Goal: Transaction & Acquisition: Purchase product/service

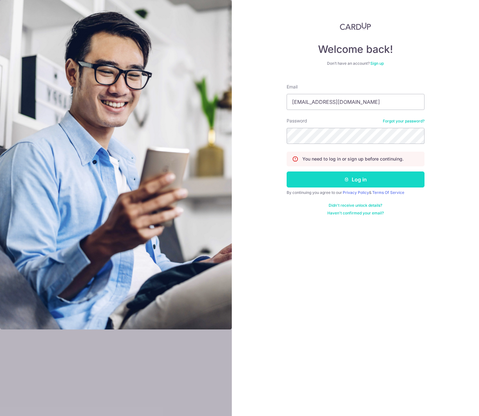
click at [342, 179] on button "Log in" at bounding box center [356, 180] width 138 height 16
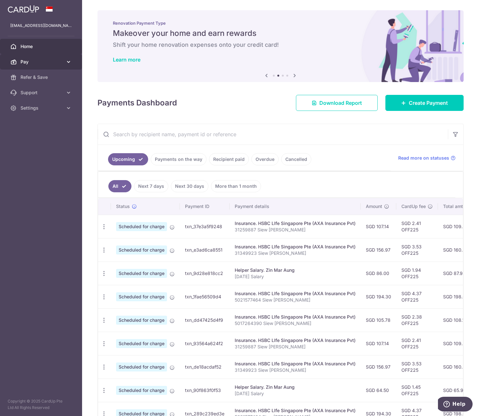
click at [65, 61] on link "Pay" at bounding box center [41, 61] width 82 height 15
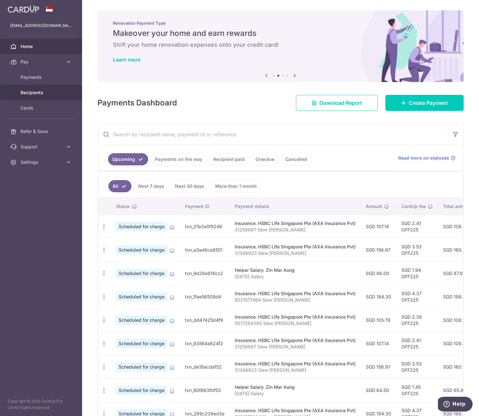
click at [51, 92] on span "Recipients" at bounding box center [42, 92] width 42 height 6
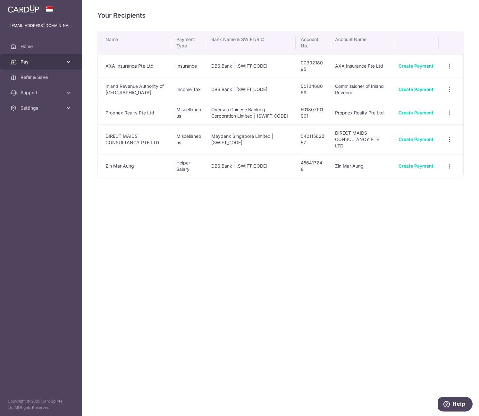
click at [49, 59] on span "Pay" at bounding box center [42, 62] width 42 height 6
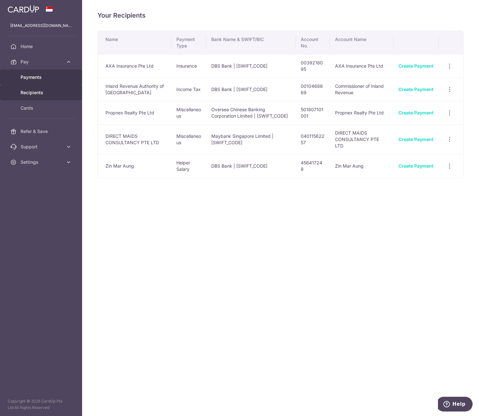
click at [42, 76] on span "Payments" at bounding box center [42, 77] width 42 height 6
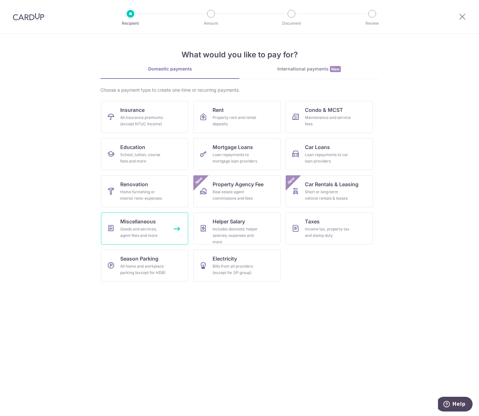
click at [165, 233] on div "Goods and services, agent fees and more" at bounding box center [143, 232] width 46 height 13
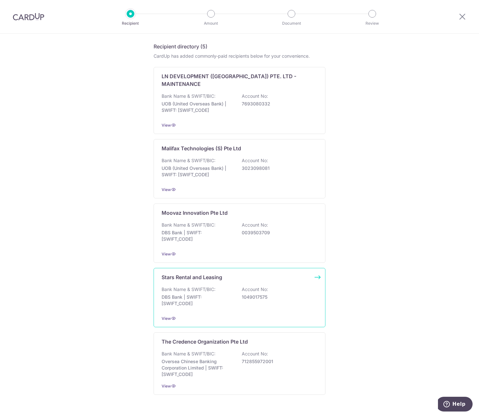
scroll to position [12, 0]
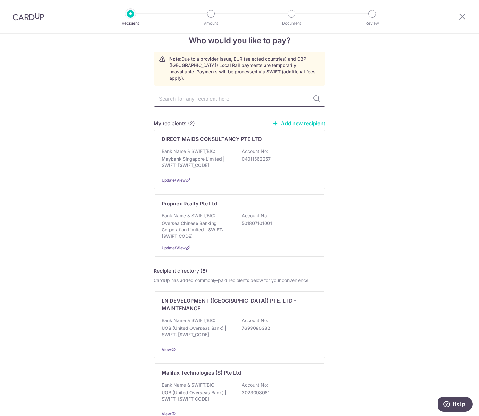
click at [256, 96] on input "text" at bounding box center [240, 99] width 172 height 16
click at [297, 120] on link "Add new recipient" at bounding box center [299, 123] width 53 height 6
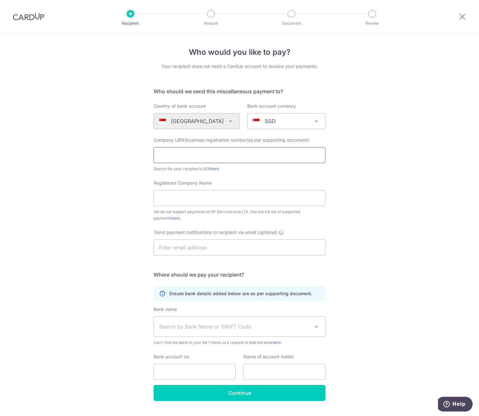
click at [200, 154] on input "text" at bounding box center [240, 155] width 172 height 16
type input "201718294E"
click at [214, 170] on link "here" at bounding box center [215, 168] width 8 height 5
click at [346, 160] on div "Who would you like to pay? Your recipient does not need a CardUp account to rec…" at bounding box center [239, 233] width 479 height 398
click at [252, 200] on input "Registered Company Name" at bounding box center [240, 198] width 172 height 16
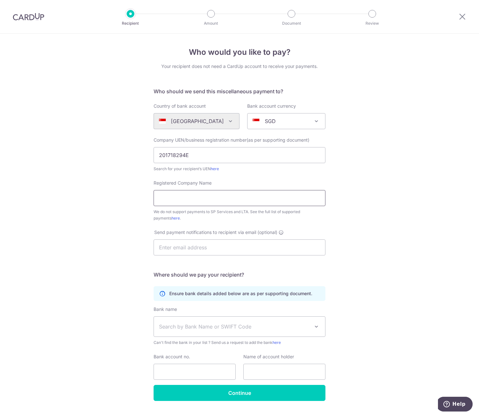
click at [258, 198] on input "Registered Company Name" at bounding box center [240, 198] width 172 height 16
click at [256, 174] on form "Who should we send this miscellaneous payment to? Country of bank account [GEOG…" at bounding box center [240, 245] width 172 height 314
click at [246, 158] on input "201718294E" at bounding box center [240, 155] width 172 height 16
